Goal: Information Seeking & Learning: Learn about a topic

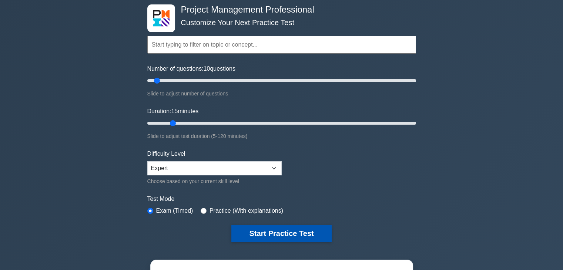
click at [289, 231] on button "Start Practice Test" at bounding box center [281, 233] width 100 height 17
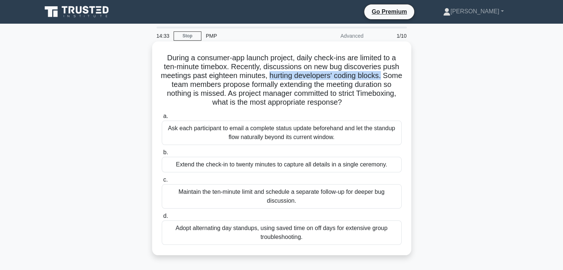
drag, startPoint x: 395, startPoint y: 77, endPoint x: 278, endPoint y: 79, distance: 117.0
click at [278, 79] on h5 "During a consumer-app launch project, daily check-ins are limited to a ten-minu…" at bounding box center [281, 80] width 241 height 54
copy h5 "hurting developers' coding blocks."
click at [320, 199] on div "Maintain the ten-minute limit and schedule a separate follow-up for deeper bug …" at bounding box center [282, 196] width 240 height 24
click at [162, 183] on input "c. Maintain the ten-minute limit and schedule a separate follow-up for deeper b…" at bounding box center [162, 180] width 0 height 5
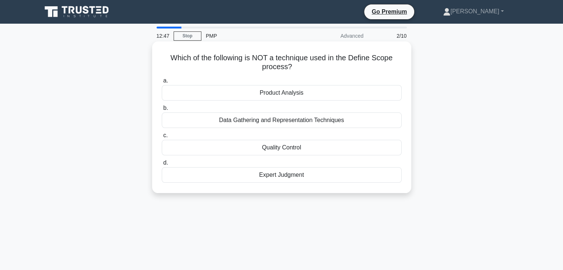
click at [315, 150] on div "Quality Control" at bounding box center [282, 148] width 240 height 16
click at [162, 138] on input "c. Quality Control" at bounding box center [162, 135] width 0 height 5
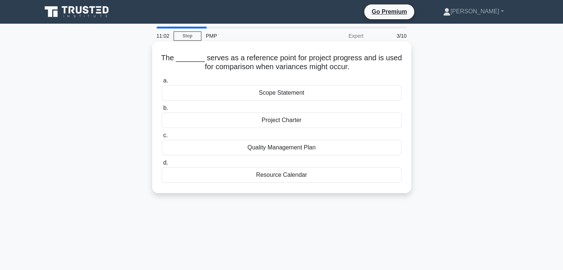
click at [321, 148] on div "Quality Management Plan" at bounding box center [282, 148] width 240 height 16
click at [162, 138] on input "c. Quality Management Plan" at bounding box center [162, 135] width 0 height 5
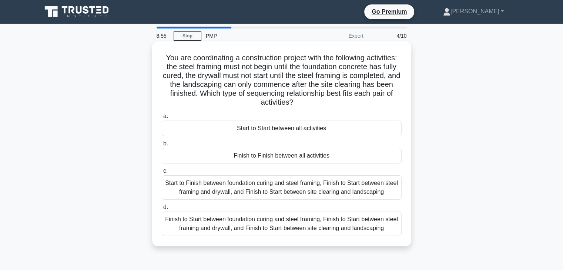
click at [369, 224] on div "Finish to Start between foundation curing and steel framing, Finish to Start be…" at bounding box center [282, 224] width 240 height 24
click at [162, 210] on input "d. Finish to Start between foundation curing and steel framing, Finish to Start…" at bounding box center [162, 207] width 0 height 5
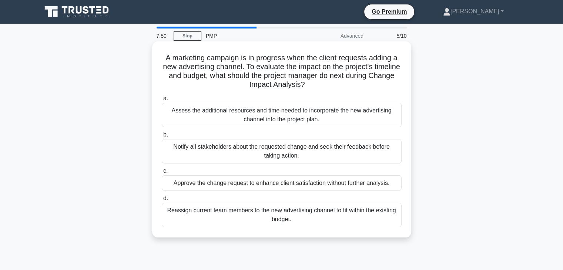
click at [317, 121] on div "Assess the additional resources and time needed to incorporate the new advertis…" at bounding box center [282, 115] width 240 height 24
click at [162, 101] on input "a. Assess the additional resources and time needed to incorporate the new adver…" at bounding box center [162, 98] width 0 height 5
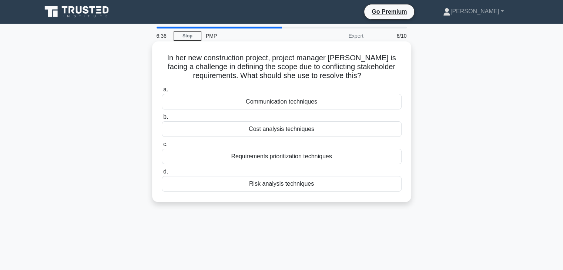
click at [332, 103] on div "Communication techniques" at bounding box center [282, 102] width 240 height 16
click at [162, 92] on input "a. Communication techniques" at bounding box center [162, 89] width 0 height 5
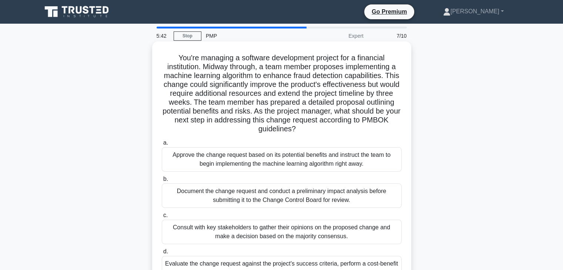
scroll to position [37, 0]
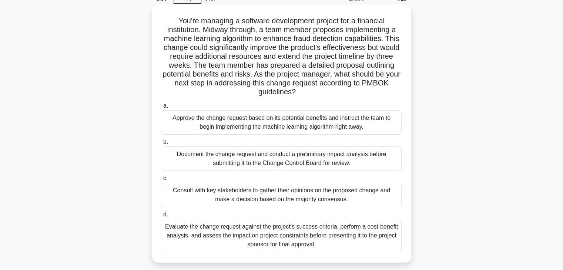
click at [321, 164] on div "Document the change request and conduct a preliminary impact analysis before su…" at bounding box center [282, 159] width 240 height 24
click at [162, 145] on input "b. Document the change request and conduct a preliminary impact analysis before…" at bounding box center [162, 142] width 0 height 5
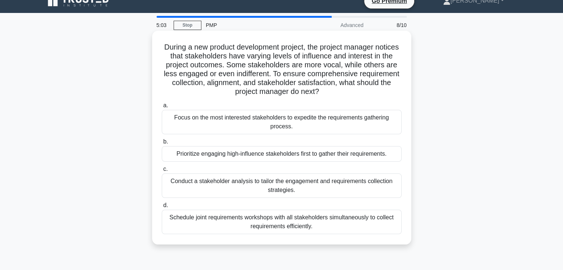
scroll to position [0, 0]
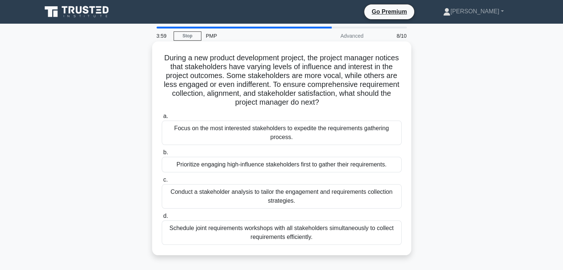
click at [364, 196] on div "Conduct a stakeholder analysis to tailor the engagement and requirements collec…" at bounding box center [282, 196] width 240 height 24
click at [162, 183] on input "c. Conduct a stakeholder analysis to tailor the engagement and requirements col…" at bounding box center [162, 180] width 0 height 5
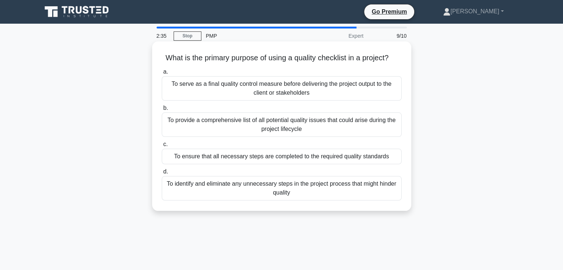
click at [391, 157] on div "To ensure that all necessary steps are completed to the required quality standa…" at bounding box center [282, 157] width 240 height 16
click at [162, 147] on input "c. To ensure that all necessary steps are completed to the required quality sta…" at bounding box center [162, 144] width 0 height 5
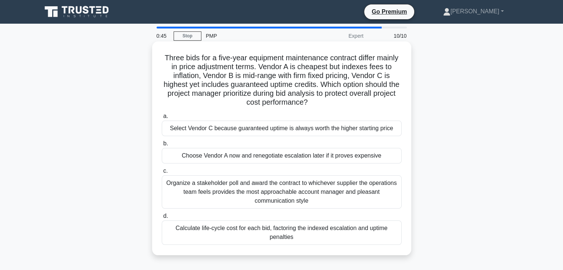
click at [354, 231] on div "Calculate life-cycle cost for each bid, factoring the indexed escalation and up…" at bounding box center [282, 233] width 240 height 24
click at [162, 219] on input "d. Calculate life-cycle cost for each bid, factoring the indexed escalation and…" at bounding box center [162, 216] width 0 height 5
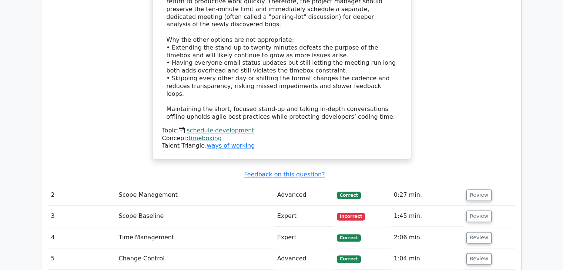
scroll to position [999, 0]
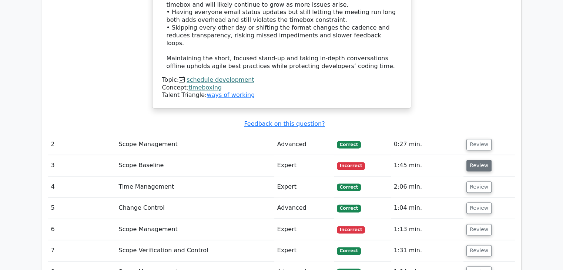
click at [479, 160] on button "Review" at bounding box center [478, 165] width 25 height 11
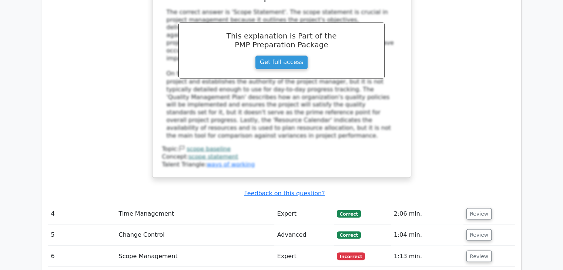
scroll to position [1333, 0]
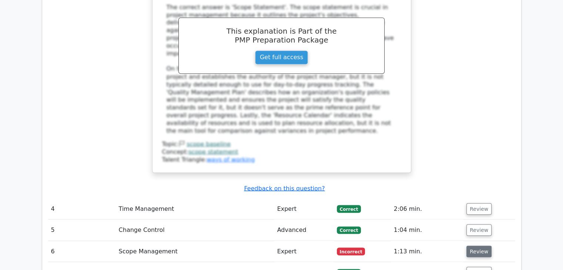
click at [479, 246] on button "Review" at bounding box center [478, 251] width 25 height 11
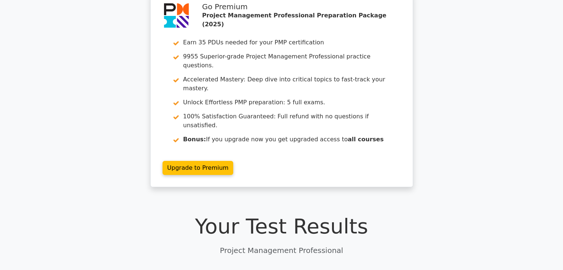
scroll to position [0, 0]
